Goal: Book appointment/travel/reservation

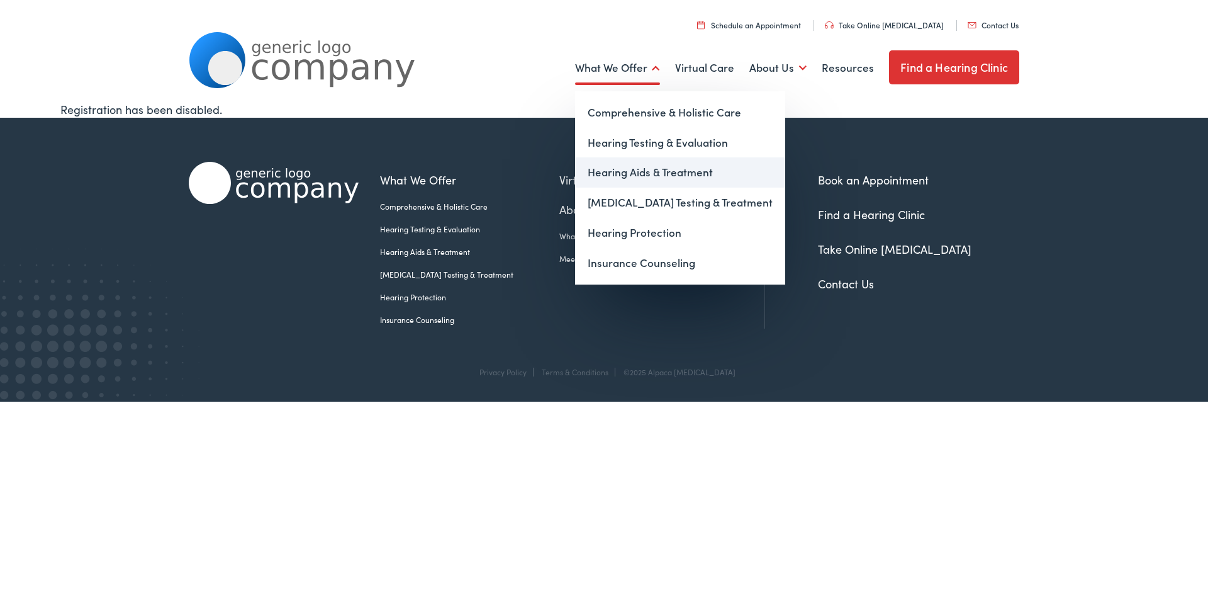
click at [617, 172] on link "Hearing Aids & Treatment" at bounding box center [680, 172] width 210 height 30
click at [622, 233] on link "Hearing Protection" at bounding box center [680, 233] width 210 height 30
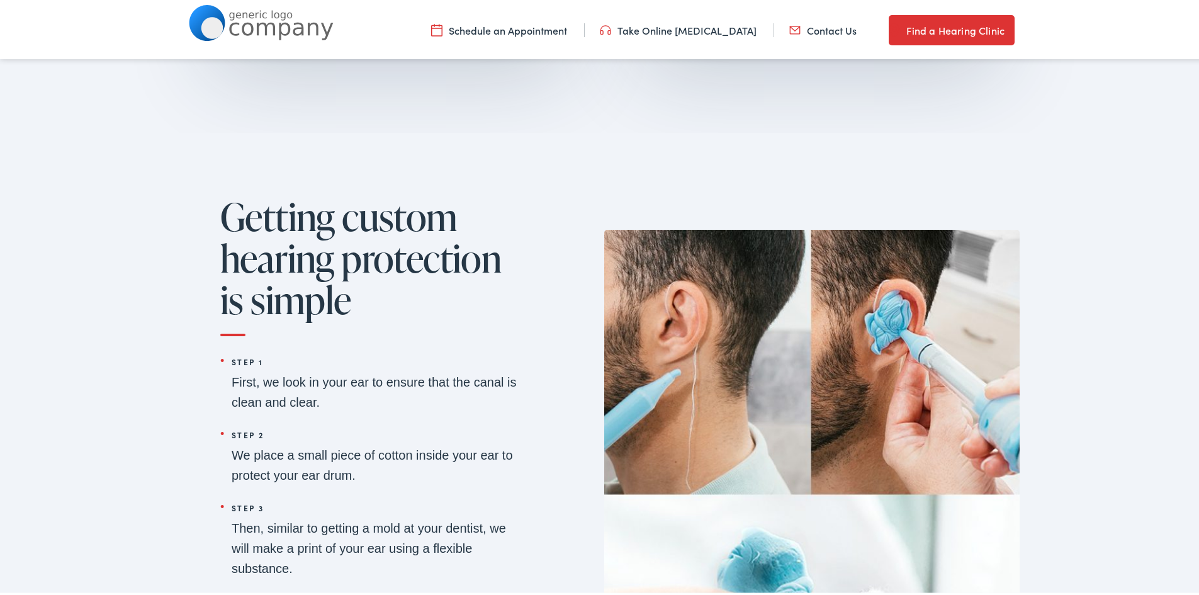
scroll to position [1322, 0]
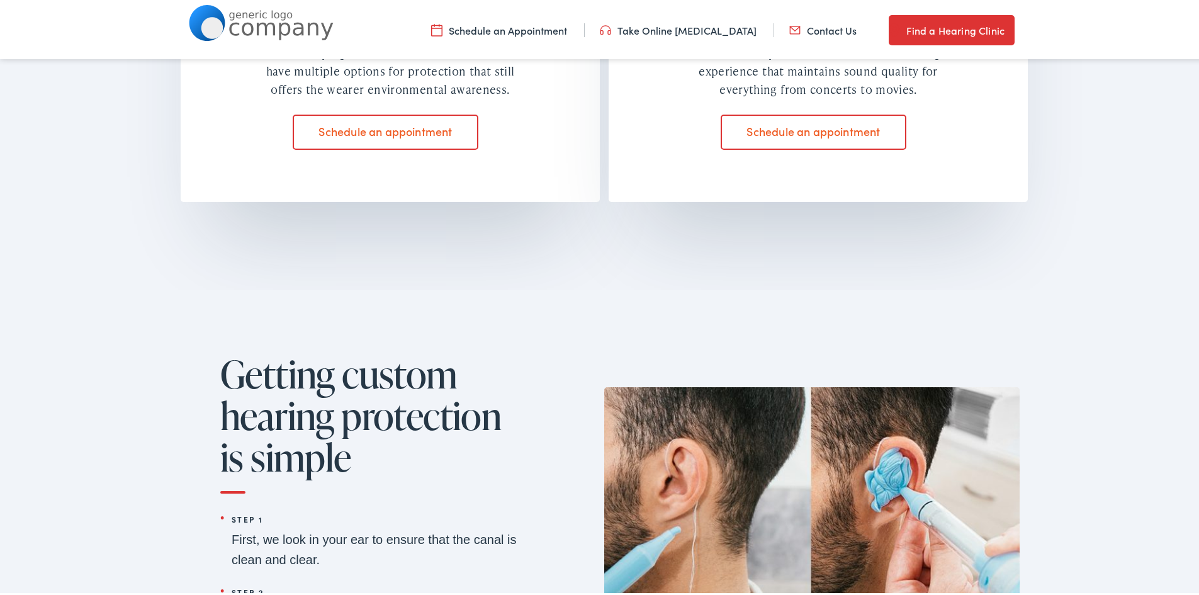
click at [951, 25] on link "Find a Hearing Clinic" at bounding box center [952, 28] width 126 height 30
click at [939, 25] on link "Find a Hearing Clinic" at bounding box center [952, 28] width 126 height 30
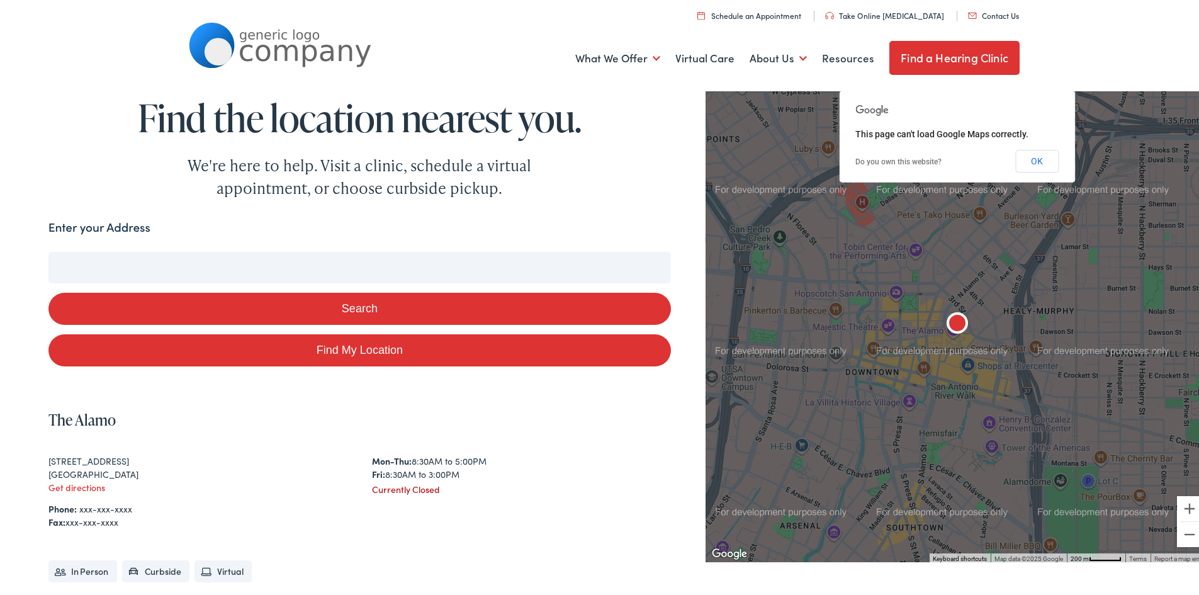
click at [351, 304] on button "Search" at bounding box center [359, 306] width 622 height 32
click at [321, 274] on input "Enter your Address" at bounding box center [359, 264] width 622 height 31
type input "44"
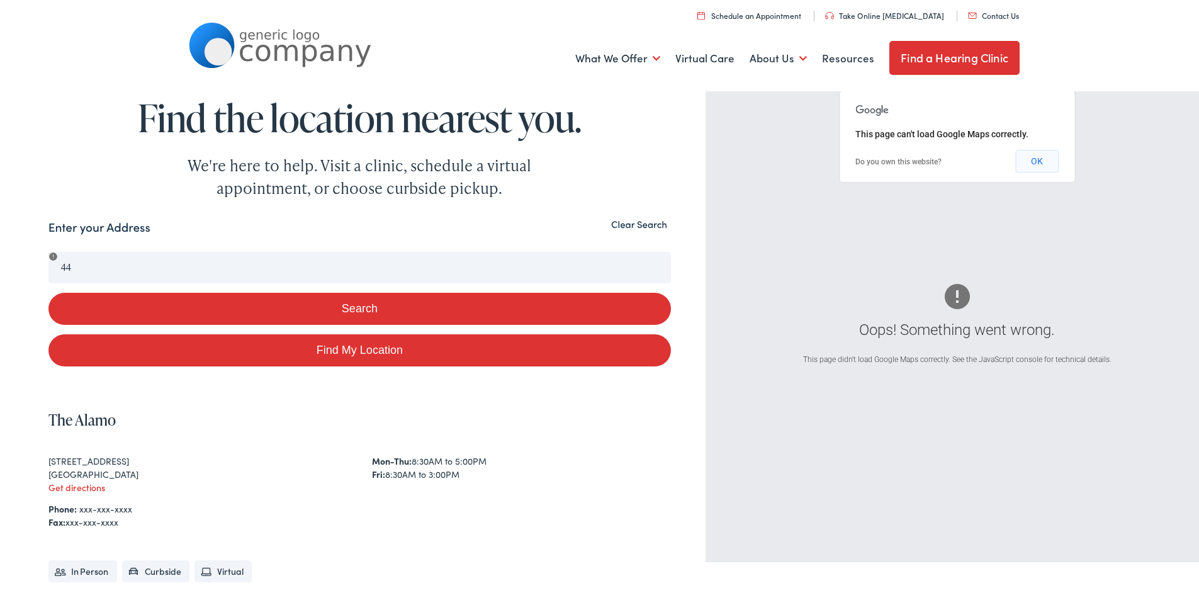
click at [1030, 159] on button "OK" at bounding box center [1036, 158] width 43 height 23
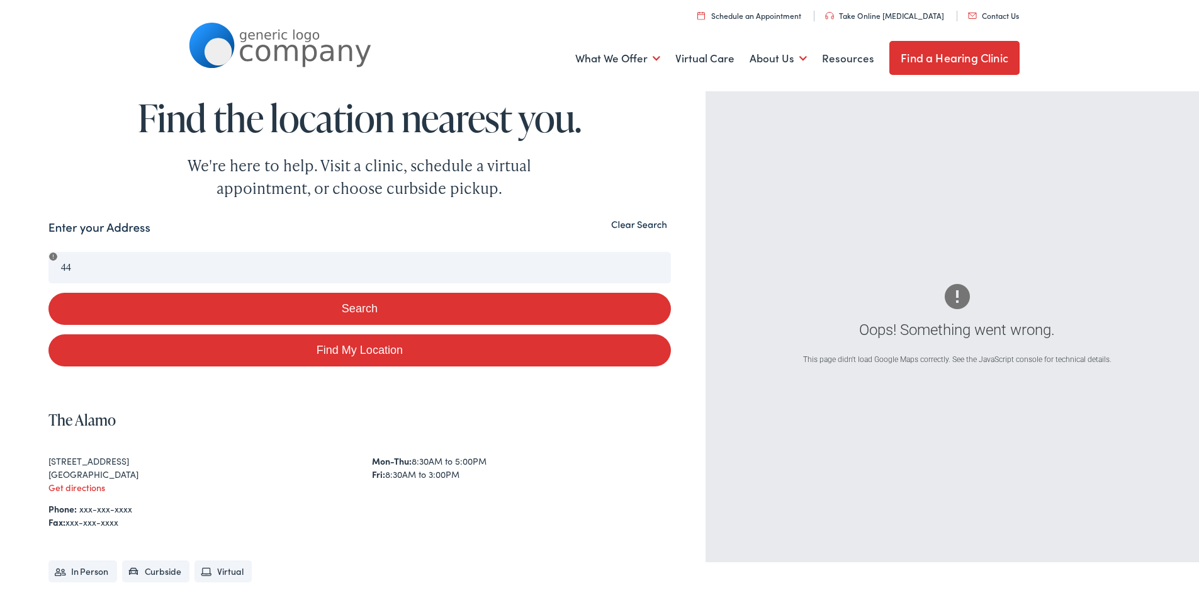
click at [947, 54] on link "Find a Hearing Clinic" at bounding box center [954, 55] width 130 height 34
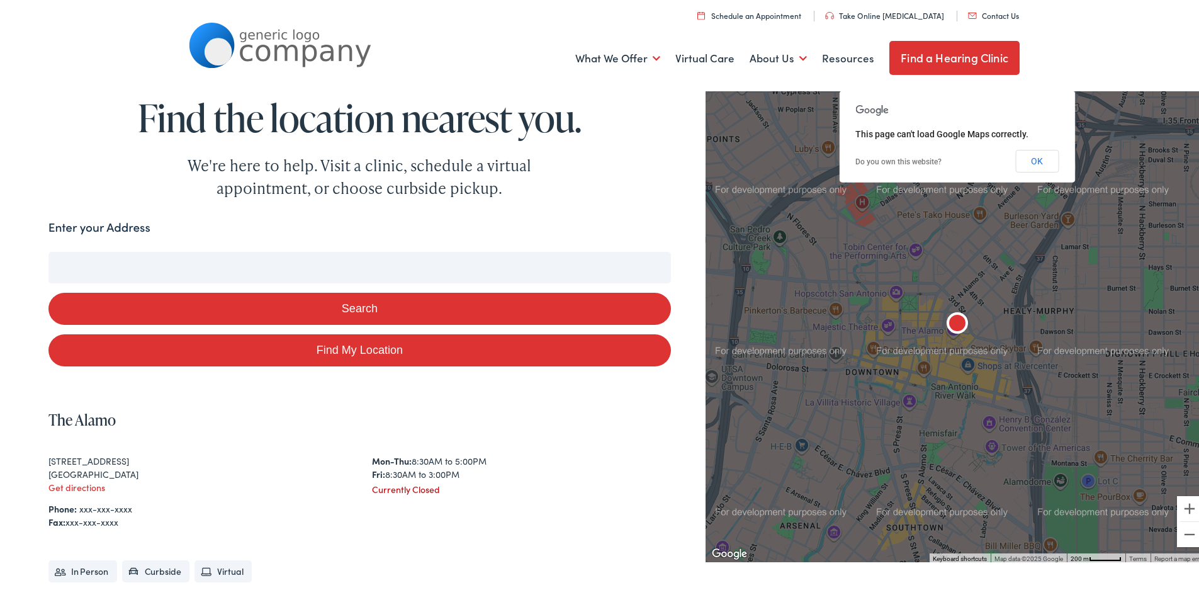
click at [111, 272] on input "Enter your Address" at bounding box center [359, 264] width 622 height 31
type input "44"
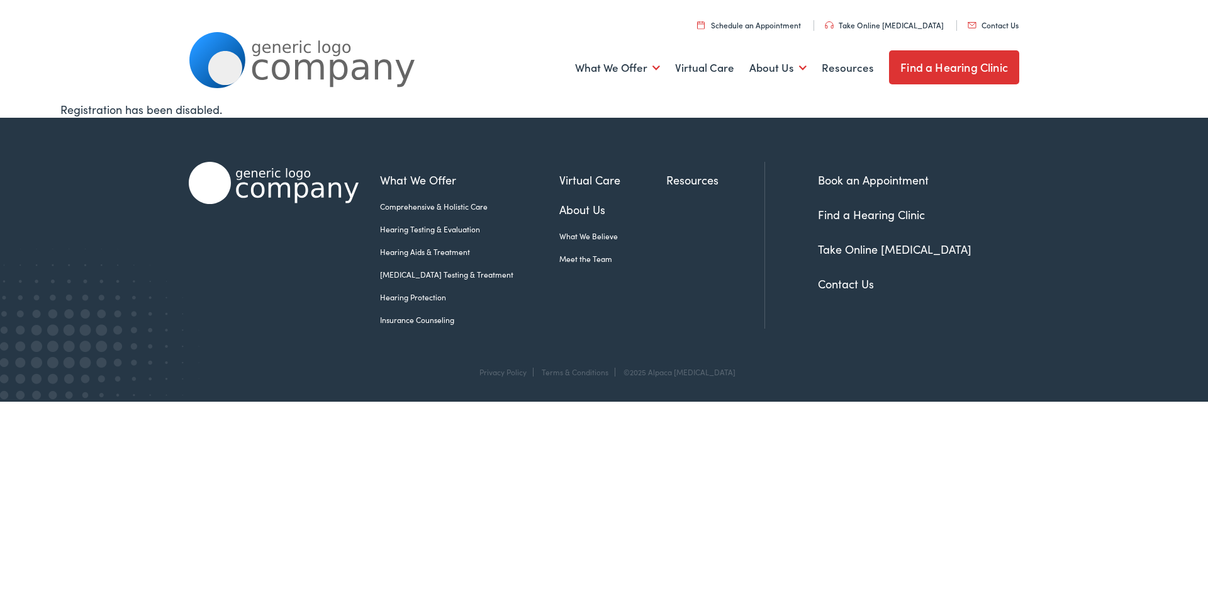
click at [768, 24] on link "Schedule an Appointment" at bounding box center [749, 25] width 104 height 11
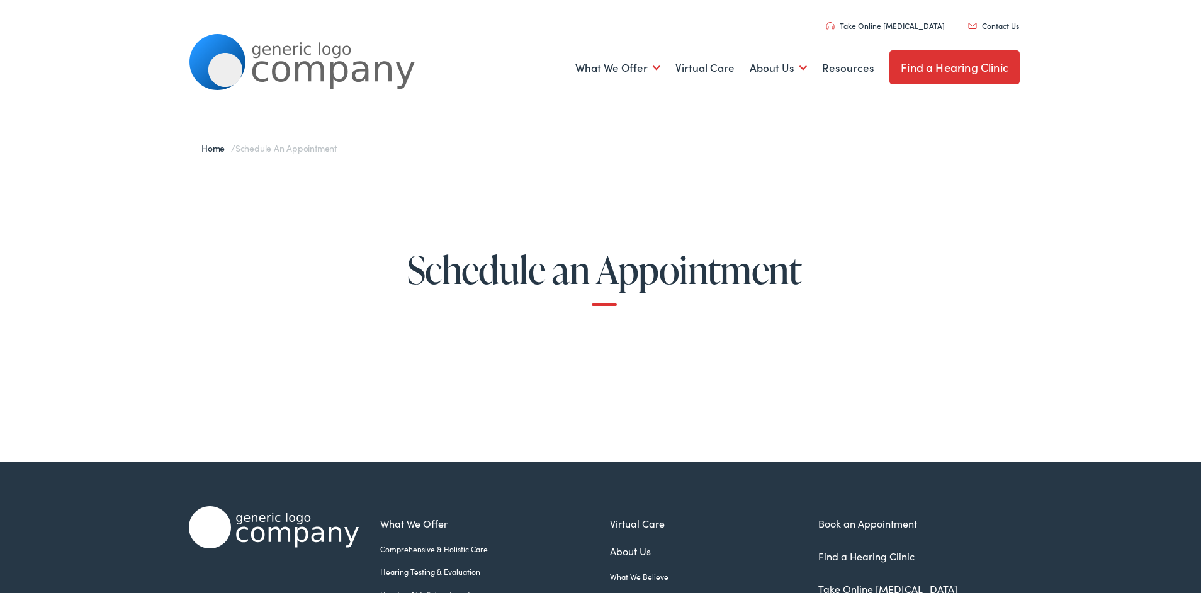
click at [600, 296] on h1 "Schedule an Appointment" at bounding box center [603, 275] width 1111 height 57
